Goal: Check status: Check status

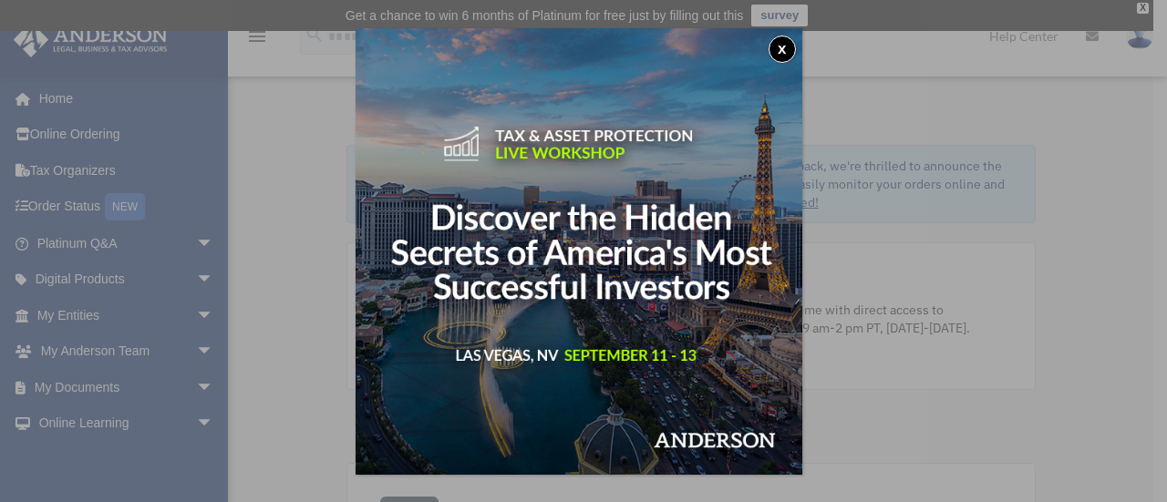
click at [788, 46] on button "x" at bounding box center [781, 49] width 27 height 27
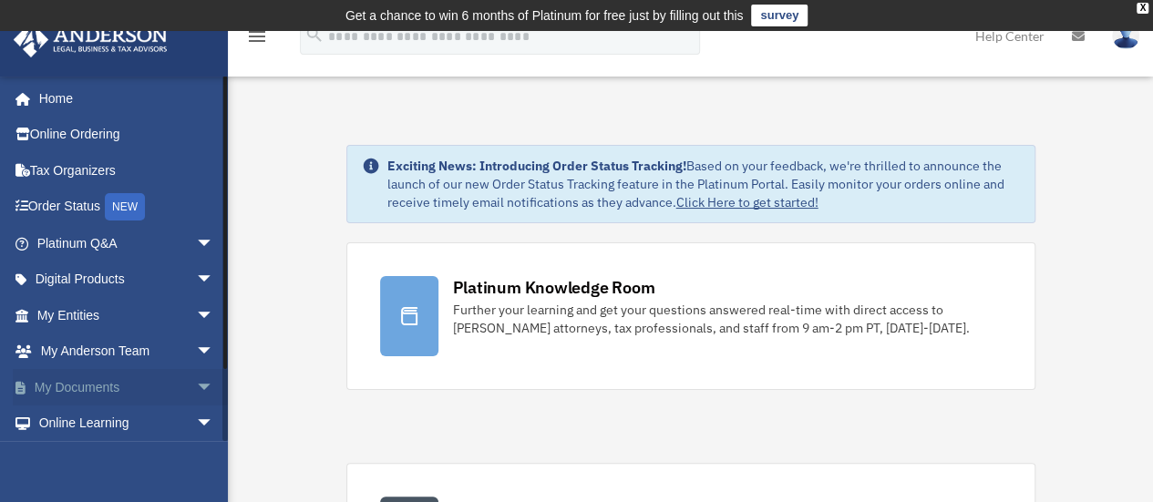
click at [196, 389] on span "arrow_drop_down" at bounding box center [214, 387] width 36 height 37
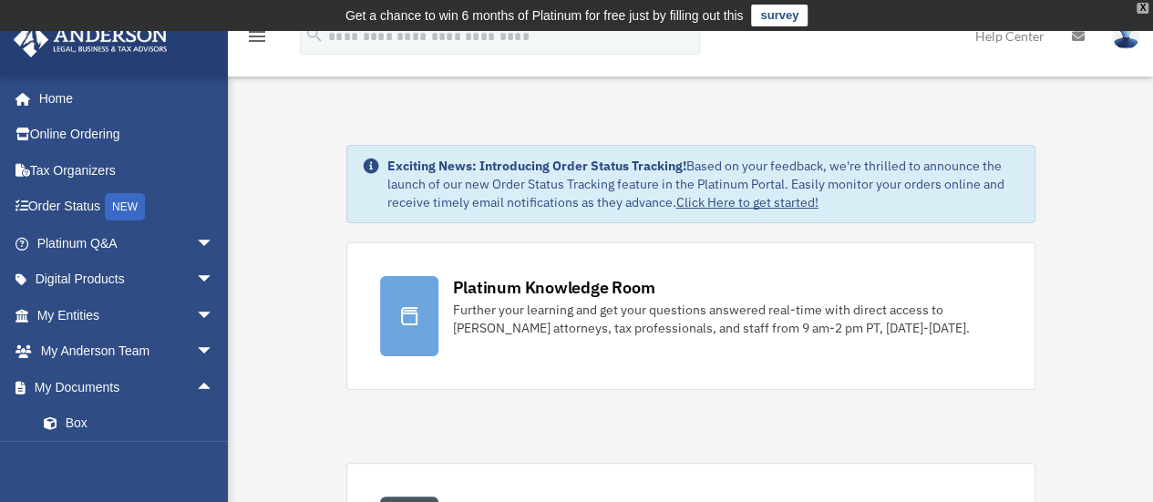
click at [1140, 6] on div "X" at bounding box center [1143, 8] width 12 height 11
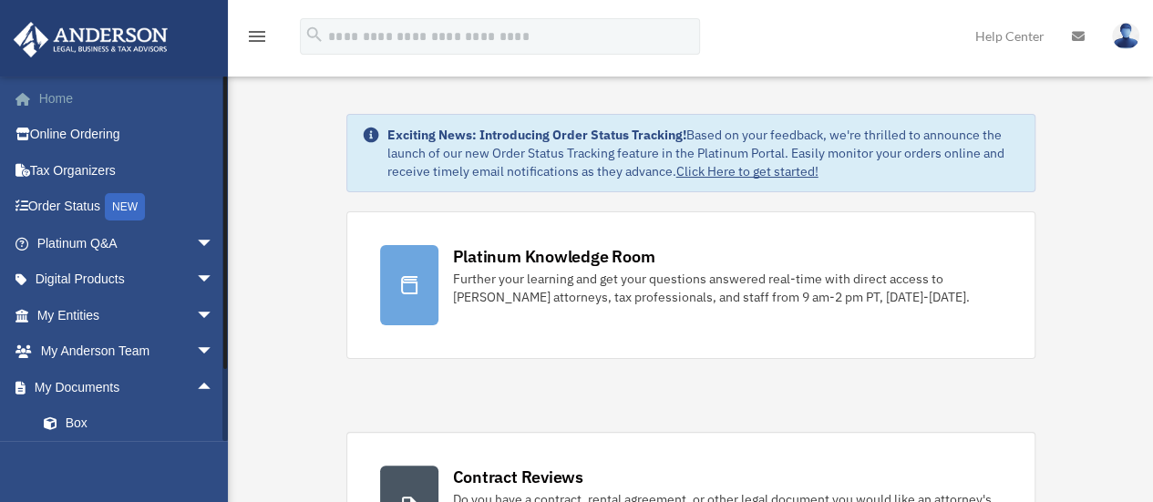
click at [84, 96] on link "Home" at bounding box center [127, 98] width 229 height 36
click at [79, 220] on link "Order Status NEW" at bounding box center [127, 207] width 229 height 37
